Goal: Navigation & Orientation: Find specific page/section

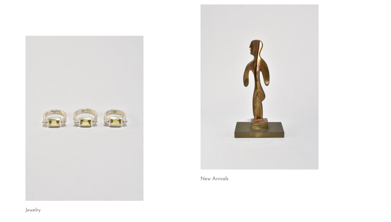
scroll to position [35, 0]
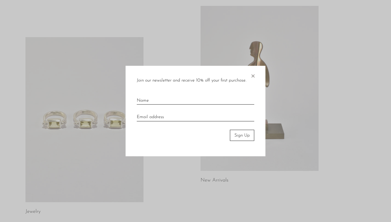
click at [34, 212] on div at bounding box center [195, 111] width 391 height 222
click at [253, 75] on span "×" at bounding box center [253, 75] width 6 height 18
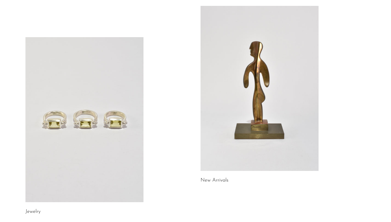
click at [34, 211] on link "Jewelry" at bounding box center [32, 211] width 15 height 5
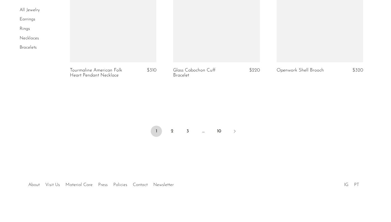
scroll to position [1727, 0]
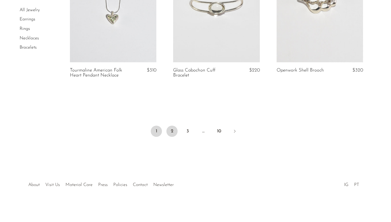
click at [171, 129] on link "2" at bounding box center [171, 131] width 11 height 11
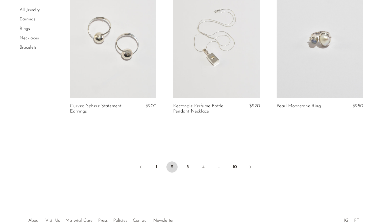
scroll to position [1704, 0]
click at [189, 161] on link "3" at bounding box center [187, 166] width 11 height 11
